Goal: Navigation & Orientation: Understand site structure

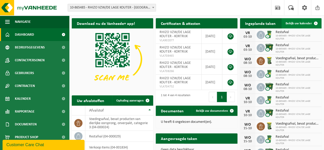
click at [292, 26] on link "Bekijk uw kalender" at bounding box center [300, 23] width 39 height 10
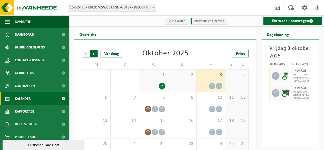
click at [85, 52] on span "Vorige" at bounding box center [86, 54] width 8 height 8
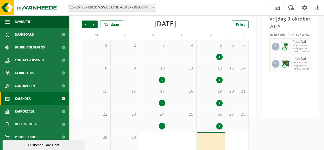
scroll to position [31, 0]
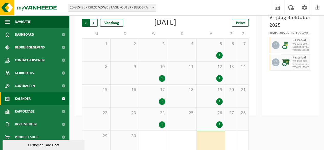
click at [95, 24] on span "Volgende" at bounding box center [94, 23] width 8 height 8
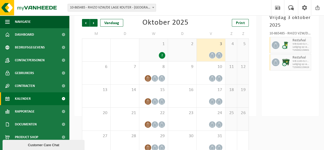
click at [162, 55] on div "2" at bounding box center [162, 55] width 6 height 7
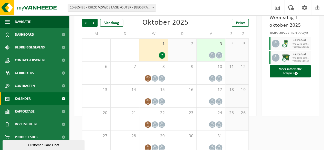
click at [162, 55] on div "2" at bounding box center [162, 55] width 6 height 7
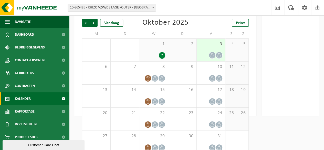
click at [162, 55] on div "2" at bounding box center [162, 55] width 6 height 7
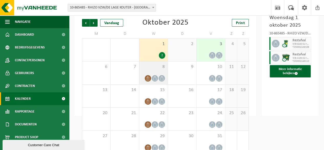
click at [147, 80] on icon at bounding box center [148, 78] width 4 height 4
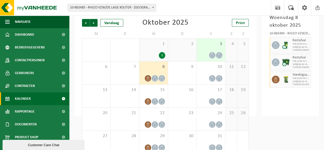
click at [153, 52] on div "2" at bounding box center [153, 55] width 23 height 7
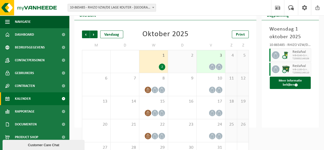
scroll to position [19, 0]
click at [88, 36] on span "Vorige" at bounding box center [86, 35] width 8 height 8
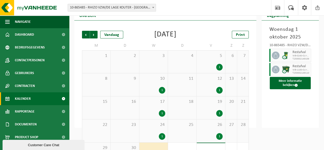
click at [160, 131] on div "24 1" at bounding box center [153, 130] width 28 height 23
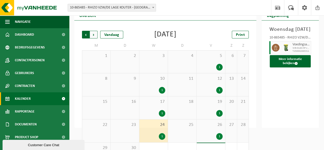
click at [94, 36] on span "Volgende" at bounding box center [94, 35] width 8 height 8
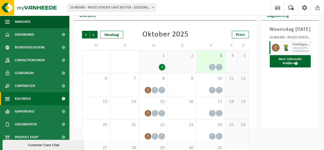
click at [164, 67] on div "2" at bounding box center [162, 67] width 6 height 7
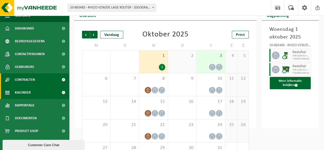
scroll to position [0, 0]
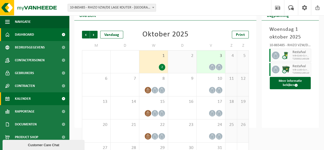
click at [23, 36] on span "Dashboard" at bounding box center [24, 34] width 19 height 13
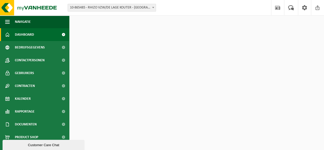
click at [27, 62] on span "Contactpersonen" at bounding box center [30, 60] width 30 height 13
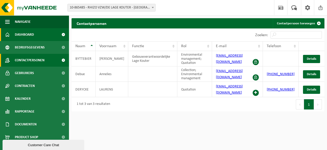
click at [35, 36] on link "Dashboard" at bounding box center [34, 34] width 69 height 13
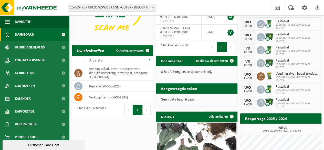
scroll to position [50, 0]
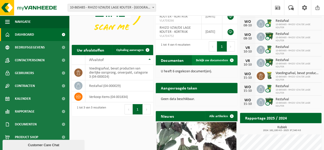
click at [217, 62] on span "Bekijk uw documenten" at bounding box center [212, 60] width 32 height 3
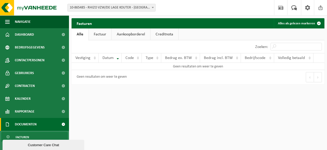
click at [93, 36] on link "Factuur" at bounding box center [100, 34] width 23 height 12
click at [129, 32] on link "Aankoopborderel" at bounding box center [131, 34] width 39 height 12
click at [168, 34] on link "Creditnota" at bounding box center [167, 34] width 28 height 12
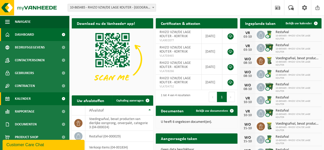
scroll to position [6, 0]
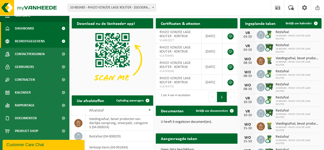
click at [29, 44] on span "Bedrijfsgegevens" at bounding box center [30, 41] width 30 height 13
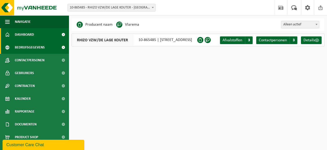
click at [11, 35] on link "Dashboard" at bounding box center [34, 34] width 69 height 13
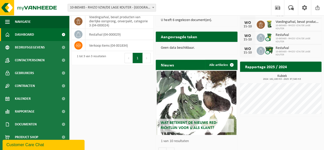
scroll to position [112, 0]
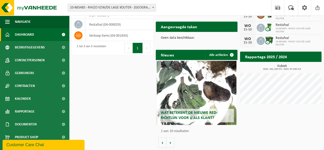
click at [68, 145] on div "Customer Care Chat" at bounding box center [43, 144] width 74 height 6
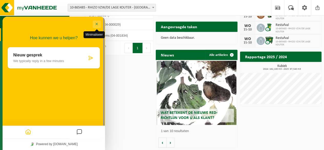
click at [97, 23] on button "Minimaliseer" at bounding box center [97, 24] width 8 height 8
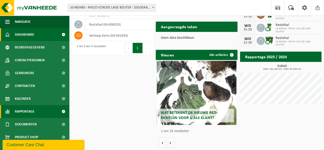
scroll to position [6, 0]
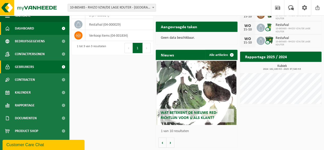
click at [38, 62] on link "Gebruikers" at bounding box center [34, 66] width 69 height 13
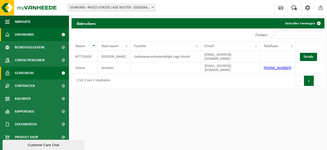
click at [34, 34] on span "Dashboard" at bounding box center [24, 34] width 19 height 13
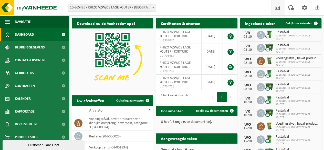
click at [279, 8] on span at bounding box center [277, 7] width 8 height 15
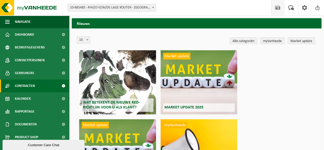
click at [26, 86] on span "Contracten" at bounding box center [25, 85] width 20 height 13
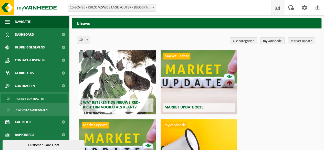
click at [26, 100] on span "Actieve contracten" at bounding box center [30, 99] width 29 height 10
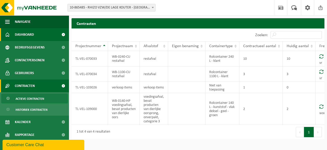
click at [30, 35] on span "Dashboard" at bounding box center [24, 34] width 19 height 13
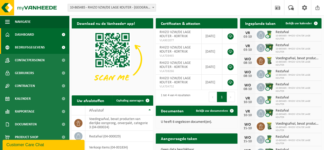
click at [37, 43] on span "Bedrijfsgegevens" at bounding box center [30, 47] width 30 height 13
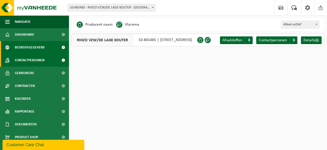
click at [35, 61] on span "Contactpersonen" at bounding box center [30, 60] width 30 height 13
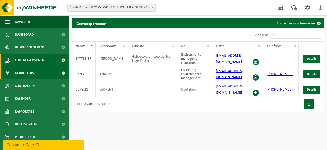
click at [33, 74] on span "Gebruikers" at bounding box center [24, 73] width 19 height 13
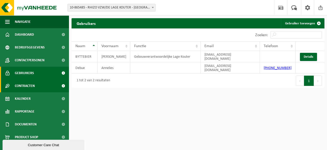
click at [28, 89] on span "Contracten" at bounding box center [25, 85] width 20 height 13
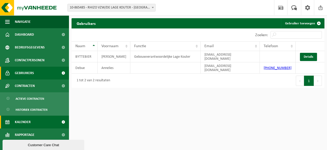
click at [28, 120] on span "Kalender" at bounding box center [23, 121] width 16 height 13
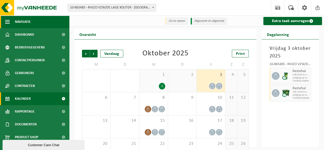
click at [8, 22] on span "button" at bounding box center [7, 21] width 5 height 13
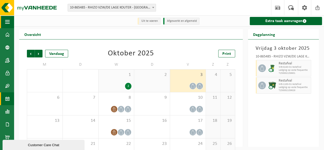
click at [8, 22] on span "button" at bounding box center [7, 21] width 5 height 13
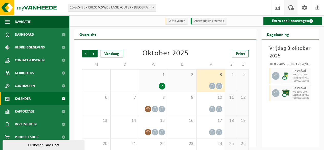
click at [289, 5] on span at bounding box center [290, 7] width 8 height 15
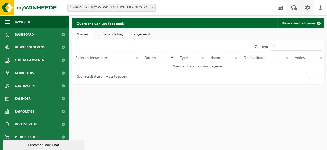
click at [306, 6] on span at bounding box center [308, 7] width 8 height 15
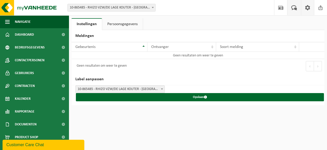
click at [289, 7] on link "Uw feedback" at bounding box center [295, 7] width 14 height 15
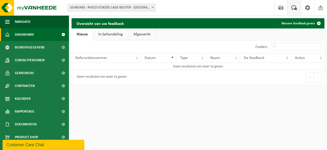
click at [23, 31] on span "Dashboard" at bounding box center [24, 34] width 19 height 13
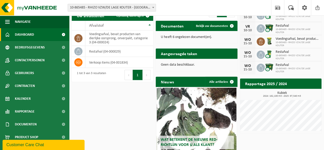
scroll to position [85, 0]
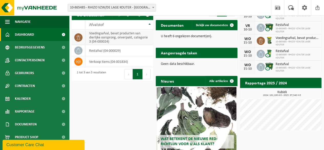
click at [115, 41] on td "voedingsafval, bevat producten van dierlijke oorsprong, onverpakt, categorie 3 …" at bounding box center [119, 37] width 68 height 15
click at [101, 36] on td "voedingsafval, bevat producten van dierlijke oorsprong, onverpakt, categorie 3 …" at bounding box center [119, 37] width 68 height 15
click at [75, 36] on span at bounding box center [78, 37] width 8 height 8
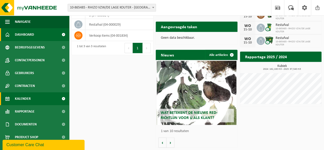
scroll to position [6, 0]
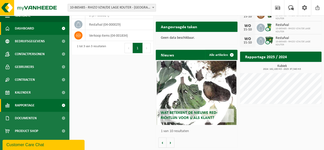
click at [26, 105] on span "Rapportage" at bounding box center [25, 105] width 20 height 13
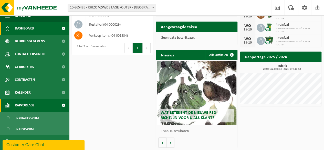
click at [32, 103] on span "Rapportage" at bounding box center [25, 105] width 20 height 13
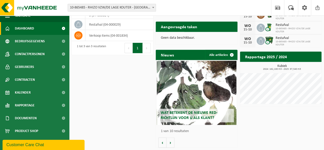
click at [77, 146] on div "Customer Care Chat" at bounding box center [43, 144] width 74 height 6
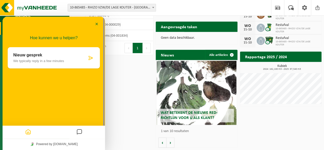
click at [30, 133] on icon "Home" at bounding box center [28, 132] width 6 height 10
click at [76, 133] on icon "Messages" at bounding box center [79, 132] width 6 height 10
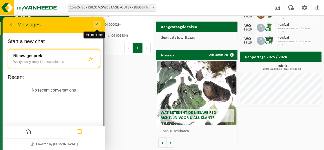
click at [95, 25] on button "Minimaliseer" at bounding box center [97, 25] width 8 height 8
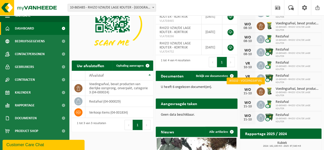
scroll to position [35, 0]
